Goal: Information Seeking & Learning: Learn about a topic

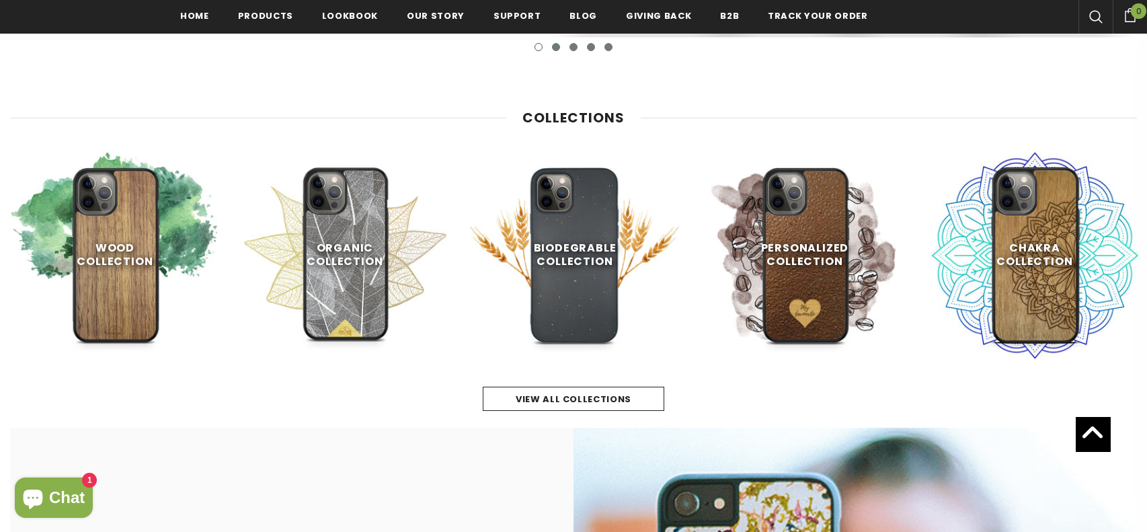
scroll to position [642, 0]
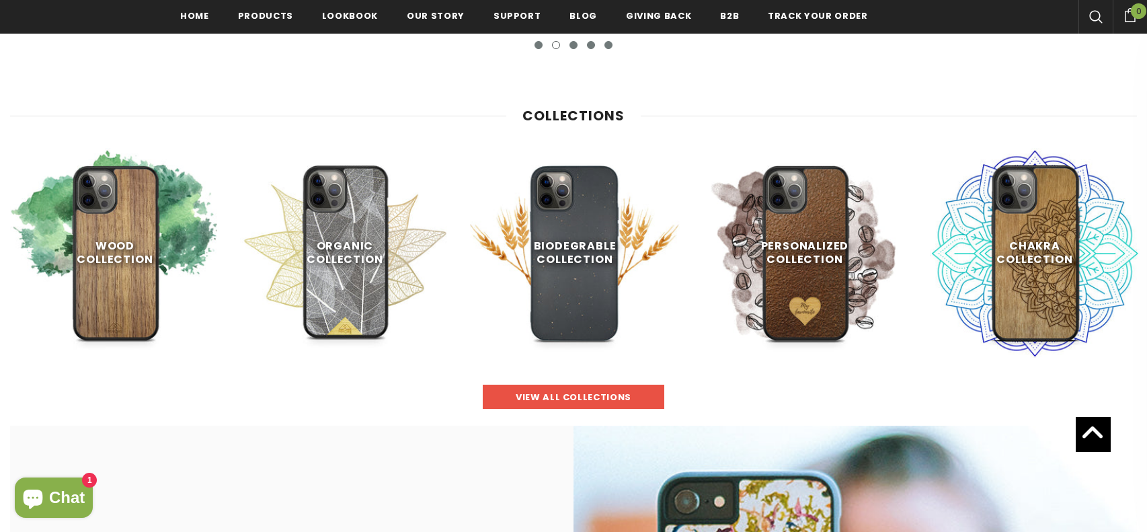
click at [516, 391] on link "view all collections" at bounding box center [574, 397] width 182 height 24
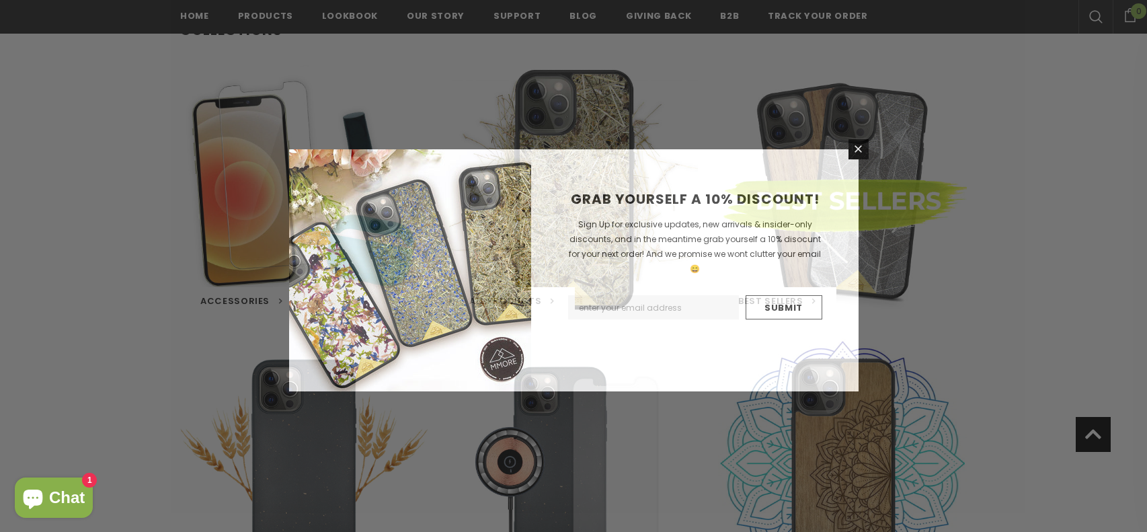
scroll to position [235, 0]
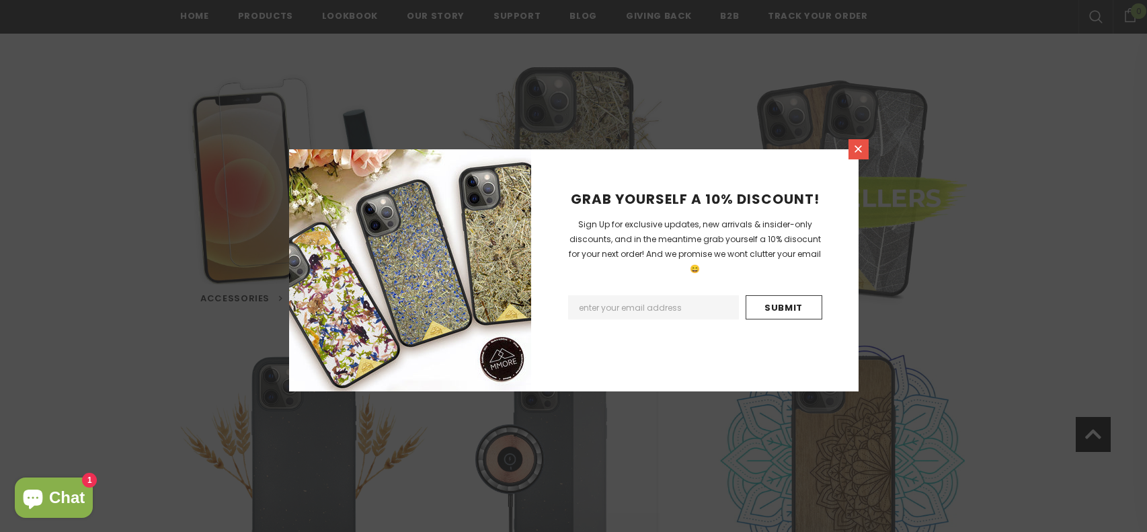
click at [853, 152] on icon at bounding box center [858, 148] width 11 height 11
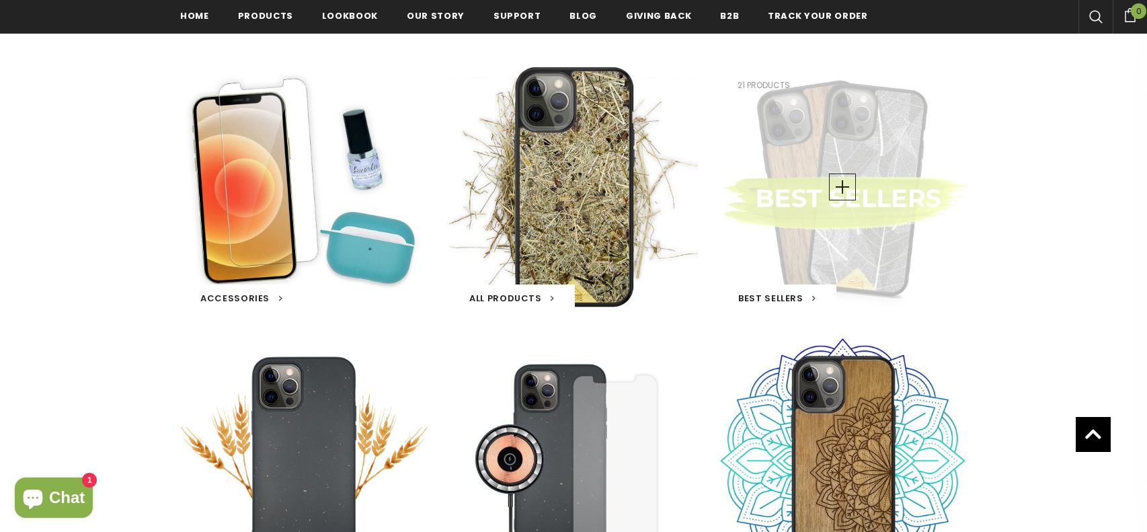
click at [864, 233] on div "Best Sellers 21 products" at bounding box center [842, 187] width 249 height 249
click at [809, 289] on h3 "Best Sellers" at bounding box center [777, 297] width 118 height 27
click at [836, 184] on link at bounding box center [842, 186] width 27 height 27
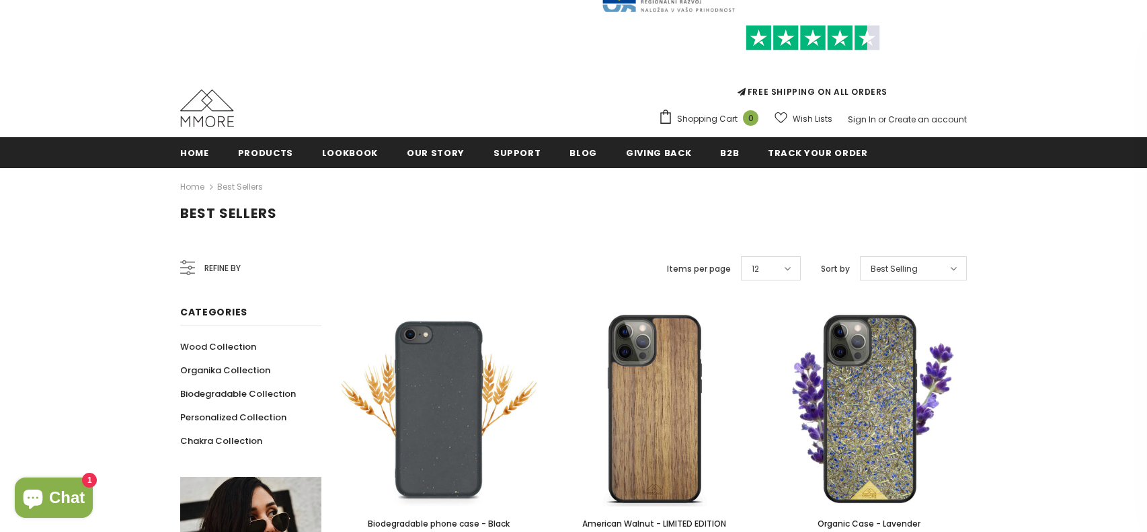
scroll to position [46, 0]
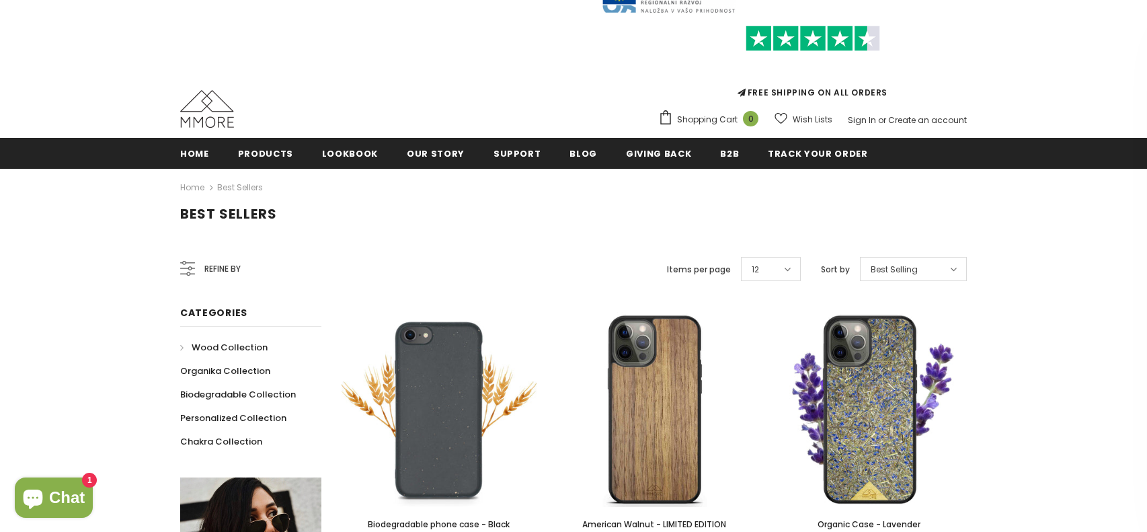
click at [206, 350] on span "Wood Collection" at bounding box center [230, 347] width 76 height 13
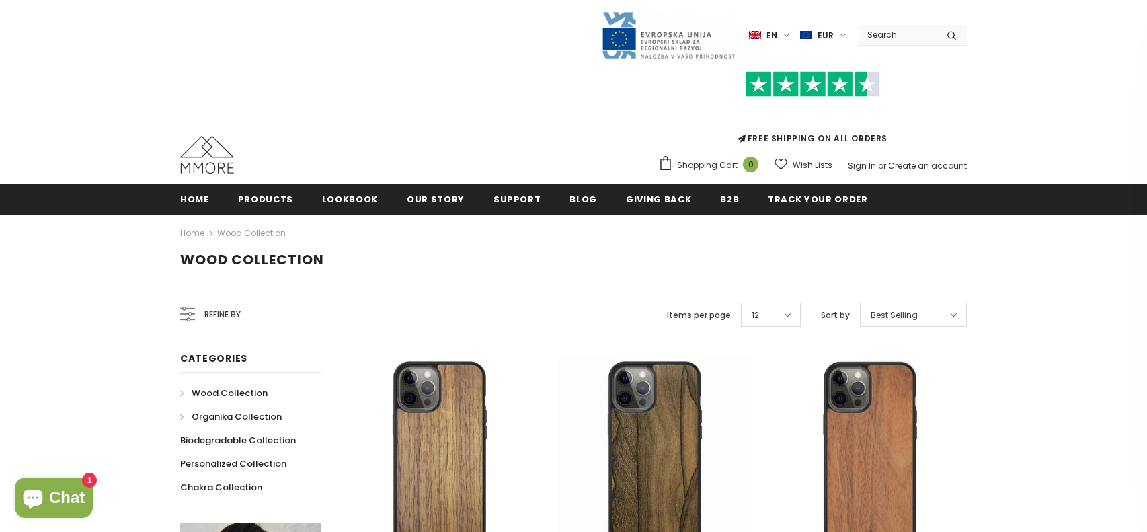
click at [207, 418] on span "Organika Collection" at bounding box center [237, 416] width 90 height 13
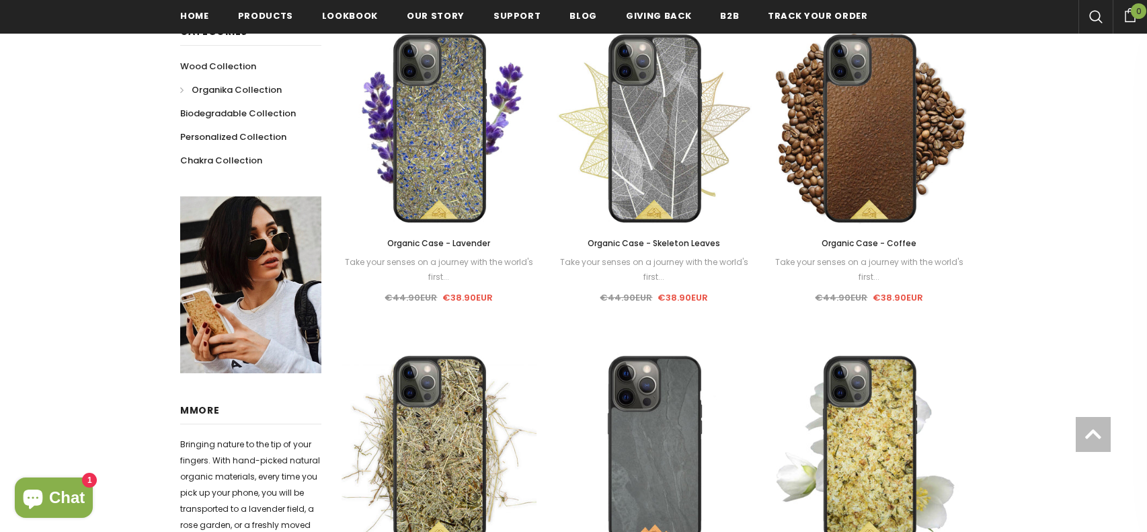
scroll to position [333, 0]
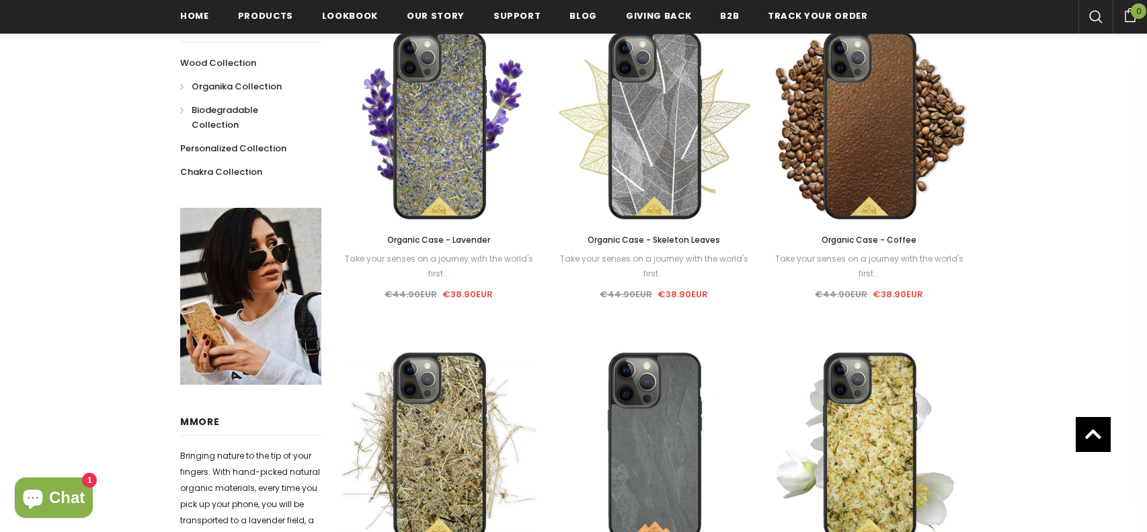
click at [226, 114] on span "Biodegradable Collection" at bounding box center [225, 118] width 67 height 28
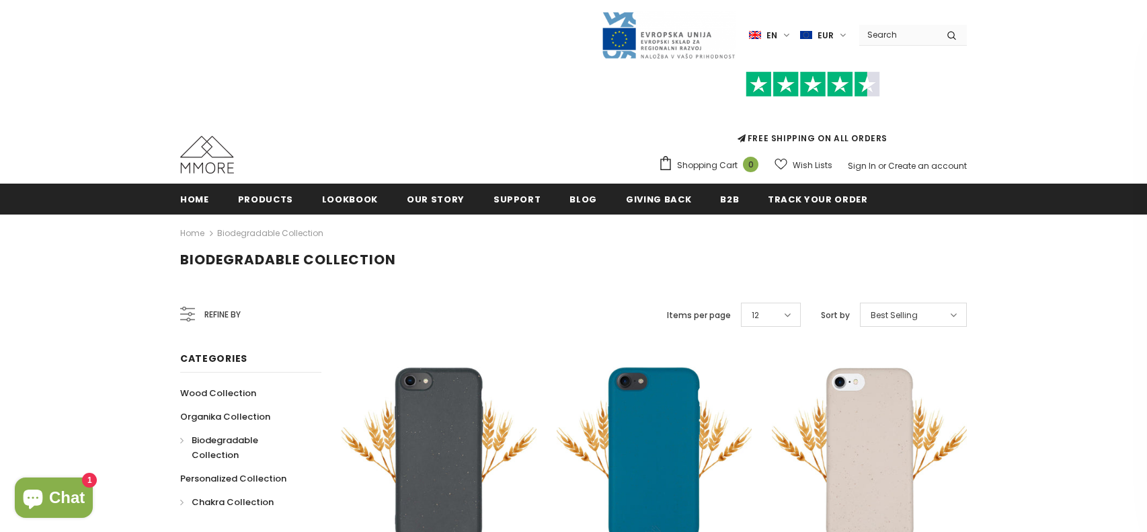
click at [229, 496] on span "Chakra Collection" at bounding box center [233, 502] width 82 height 13
